Goal: Information Seeking & Learning: Learn about a topic

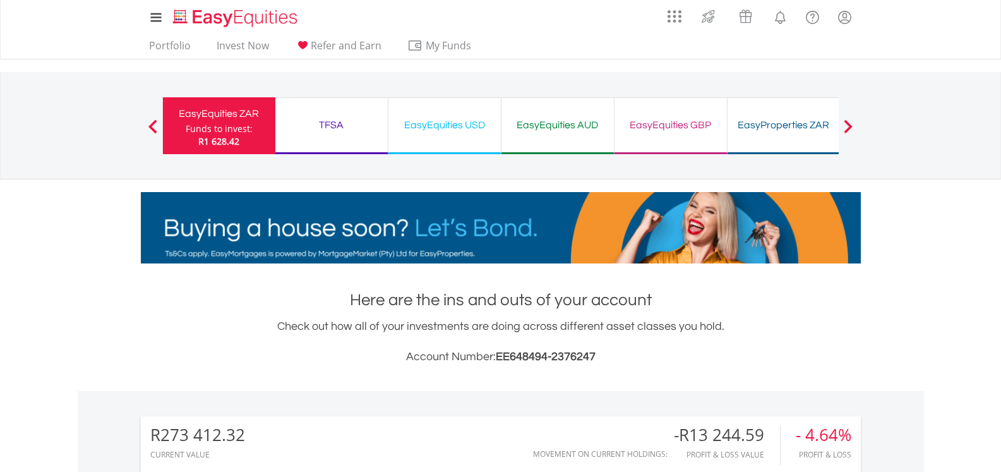
scroll to position [121, 240]
click at [436, 131] on div "EasyEquities USD" at bounding box center [444, 125] width 97 height 18
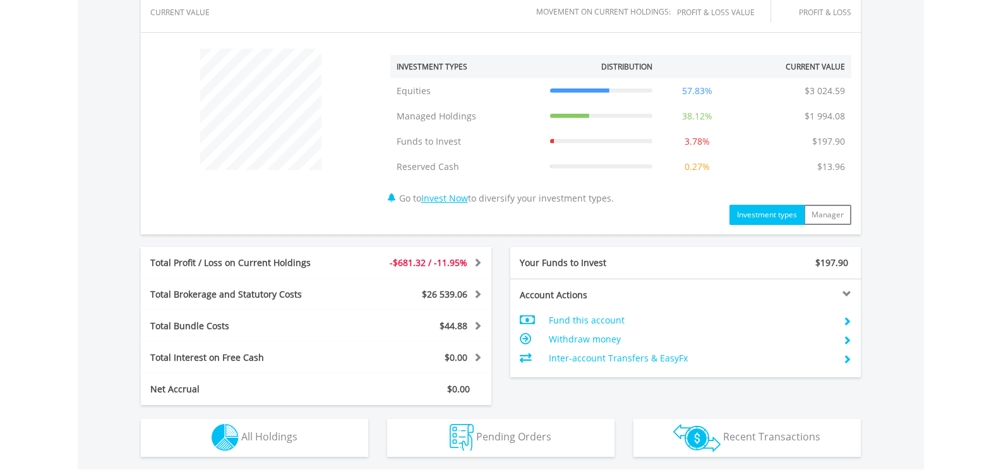
scroll to position [631, 0]
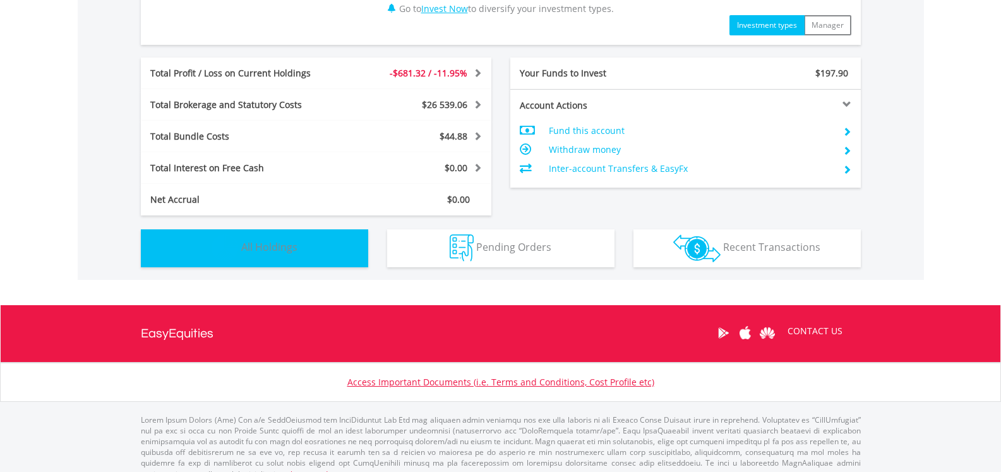
click at [251, 246] on span "All Holdings" at bounding box center [269, 247] width 56 height 14
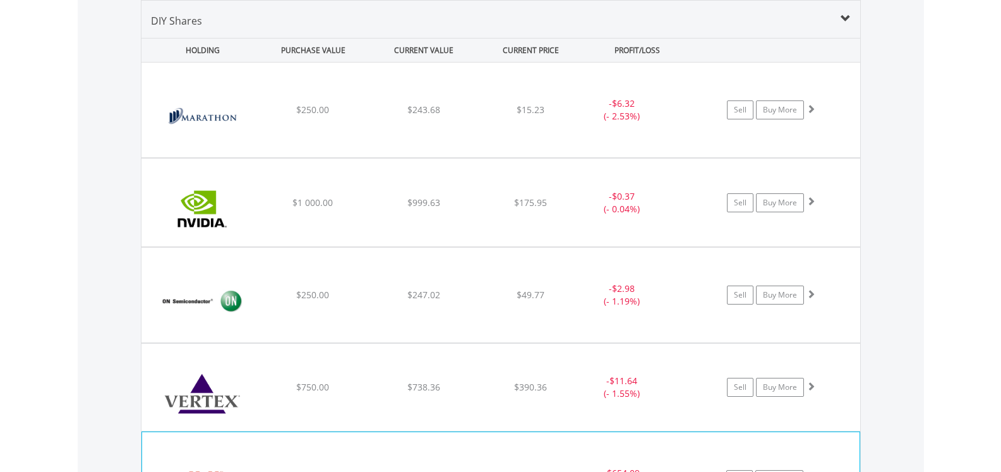
scroll to position [1126, 0]
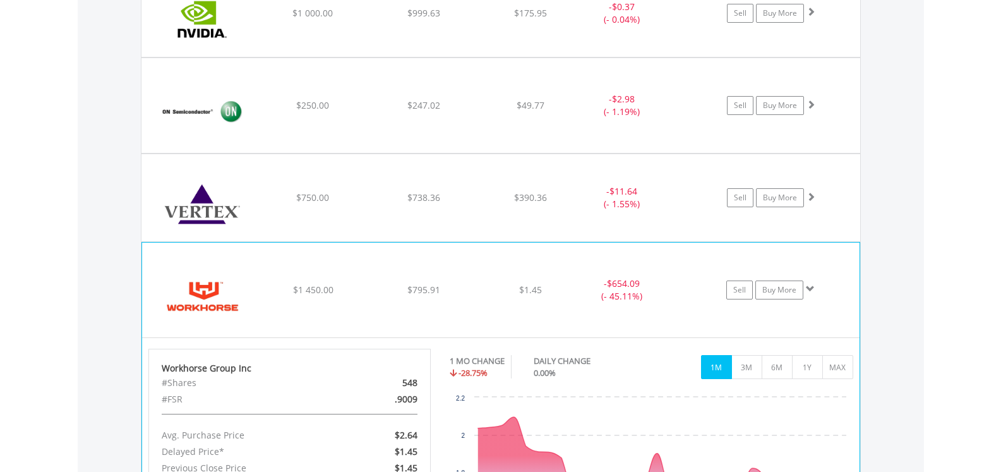
scroll to position [1315, 0]
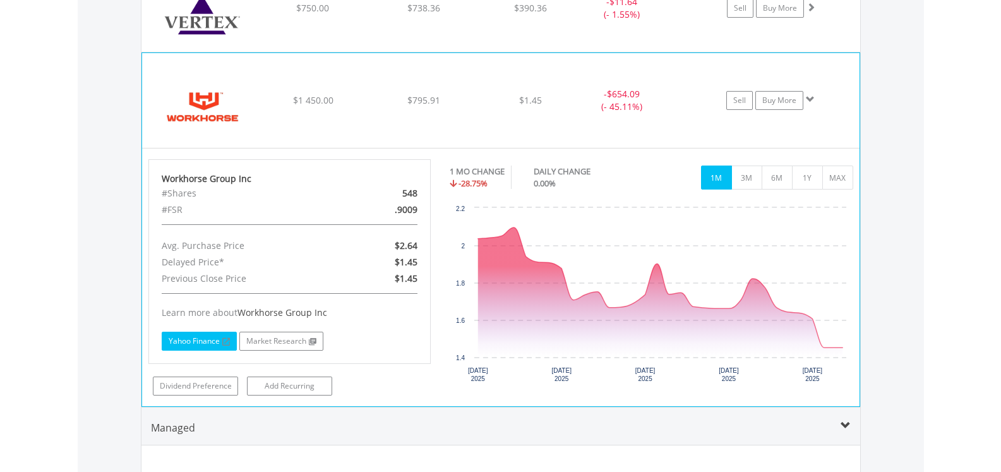
click at [195, 339] on link "Yahoo Finance" at bounding box center [199, 340] width 75 height 19
